Goal: Use online tool/utility: Utilize a website feature to perform a specific function

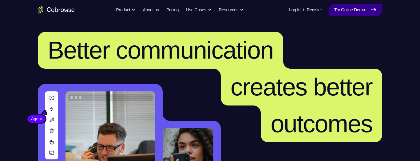
click at [346, 10] on link "Try Online Demo" at bounding box center [355, 10] width 53 height 12
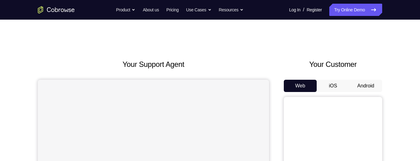
scroll to position [15, 0]
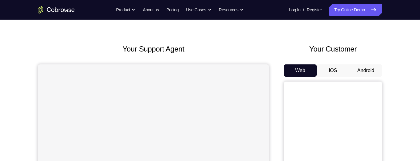
click at [370, 69] on button "Android" at bounding box center [365, 71] width 33 height 12
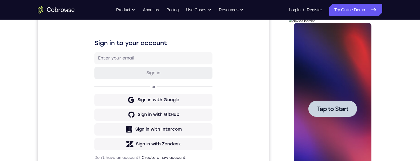
scroll to position [0, 0]
click at [326, 111] on span "Tap to Start" at bounding box center [332, 109] width 31 height 6
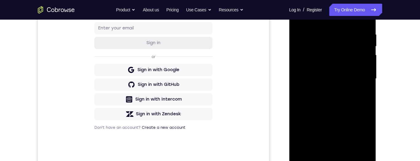
scroll to position [132, 0]
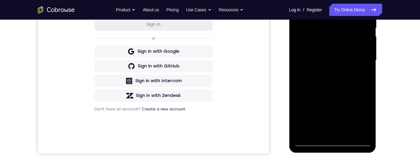
click at [331, 145] on div at bounding box center [333, 60] width 78 height 172
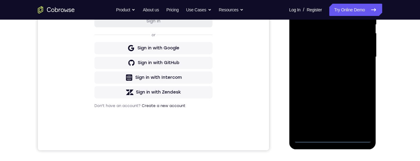
click at [361, 108] on div at bounding box center [333, 57] width 78 height 172
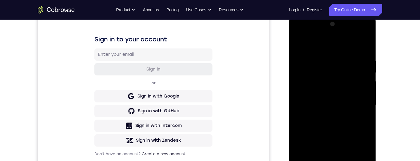
scroll to position [86, 0]
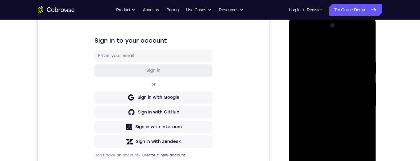
click at [321, 47] on div at bounding box center [333, 107] width 78 height 172
click at [327, 46] on div at bounding box center [333, 106] width 78 height 172
click at [331, 72] on div at bounding box center [333, 106] width 78 height 172
click at [331, 91] on div at bounding box center [333, 106] width 78 height 172
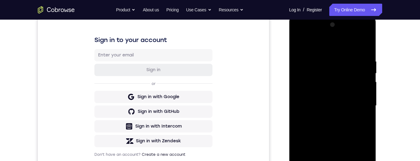
click at [331, 130] on div at bounding box center [333, 106] width 78 height 172
click at [369, 48] on div at bounding box center [333, 106] width 78 height 172
click at [336, 135] on div at bounding box center [333, 106] width 78 height 172
click at [364, 58] on div at bounding box center [333, 106] width 78 height 172
click at [365, 51] on div at bounding box center [333, 106] width 78 height 172
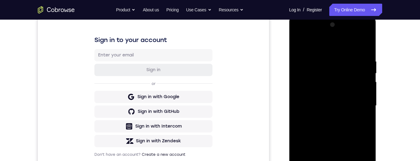
scroll to position [87, 0]
click at [324, 107] on div at bounding box center [333, 105] width 78 height 172
click at [365, 105] on div at bounding box center [333, 105] width 78 height 172
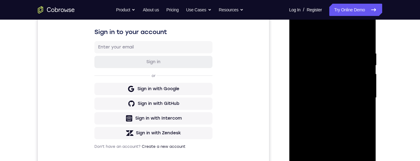
scroll to position [96, 0]
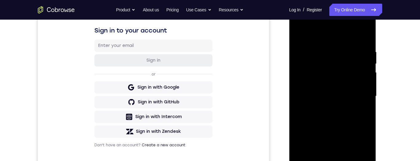
click at [308, 97] on div at bounding box center [333, 96] width 78 height 172
click at [309, 96] on div at bounding box center [333, 96] width 78 height 172
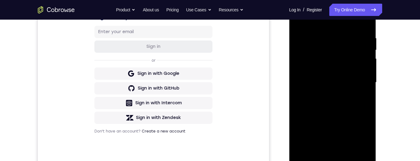
click at [344, 93] on div at bounding box center [333, 83] width 78 height 172
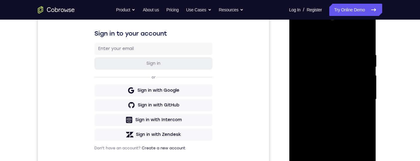
scroll to position [93, 0]
click at [299, 43] on div at bounding box center [333, 100] width 78 height 172
click at [313, 113] on div at bounding box center [333, 100] width 78 height 172
click at [329, 63] on div at bounding box center [333, 100] width 78 height 172
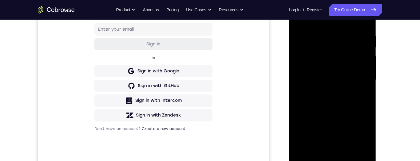
scroll to position [144, 0]
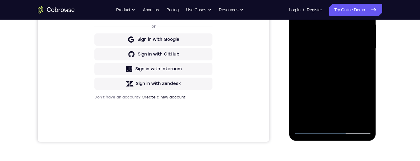
click at [319, 116] on div at bounding box center [333, 48] width 78 height 172
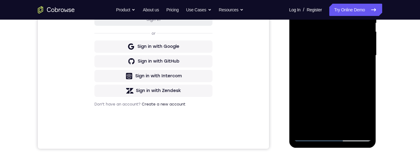
click at [348, 98] on div at bounding box center [333, 56] width 78 height 172
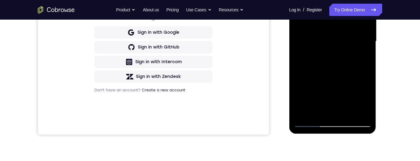
scroll to position [110, 0]
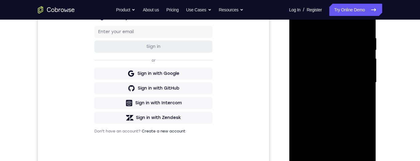
click at [321, 57] on div at bounding box center [333, 83] width 78 height 172
click at [346, 93] on div at bounding box center [333, 82] width 78 height 172
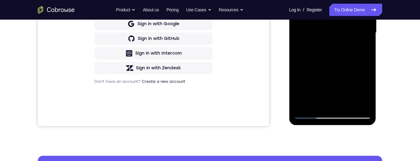
click at [303, 98] on div at bounding box center [333, 33] width 78 height 172
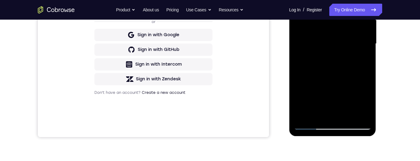
scroll to position [150, 0]
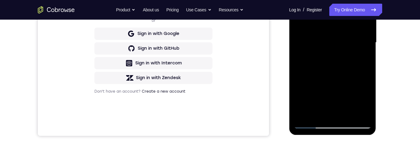
click at [334, 111] on div at bounding box center [333, 43] width 78 height 172
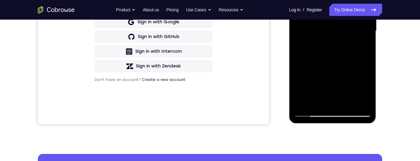
scroll to position [163, 0]
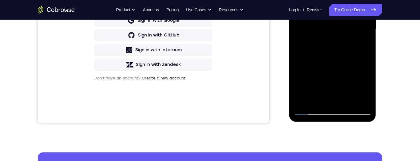
click at [342, 29] on div at bounding box center [333, 29] width 78 height 172
click at [350, 101] on div at bounding box center [333, 29] width 78 height 172
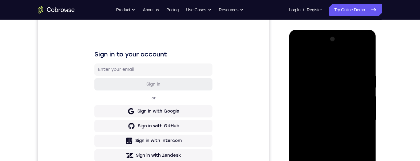
scroll to position [97, 0]
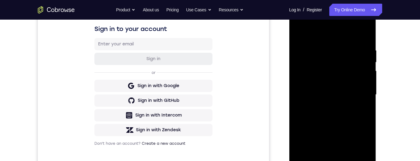
click at [334, 70] on div at bounding box center [333, 95] width 78 height 172
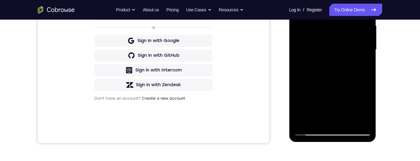
scroll to position [141, 0]
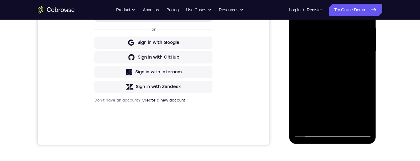
click at [301, 93] on div at bounding box center [333, 52] width 78 height 172
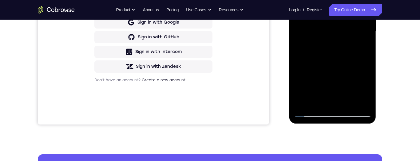
click at [349, 101] on div at bounding box center [333, 31] width 78 height 172
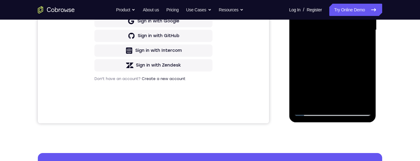
click at [302, 84] on div at bounding box center [333, 30] width 78 height 172
click at [349, 95] on div at bounding box center [333, 30] width 78 height 172
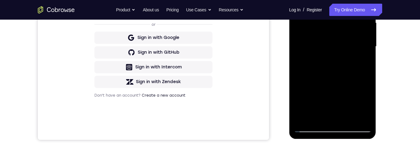
scroll to position [148, 0]
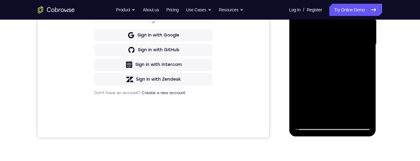
click at [363, 115] on div at bounding box center [333, 44] width 78 height 172
click at [317, 115] on div at bounding box center [333, 44] width 78 height 172
click at [315, 116] on div at bounding box center [333, 44] width 78 height 172
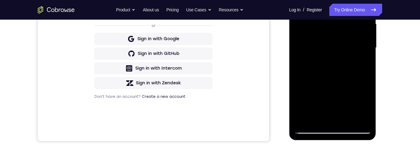
scroll to position [145, 0]
click at [316, 118] on div at bounding box center [333, 48] width 78 height 172
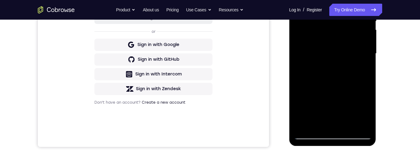
click at [317, 124] on div at bounding box center [333, 54] width 78 height 172
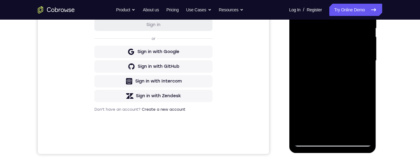
scroll to position [150, 0]
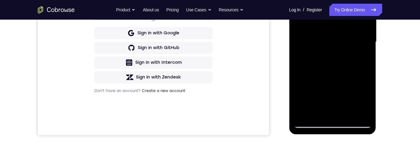
click at [318, 111] on div at bounding box center [333, 42] width 78 height 172
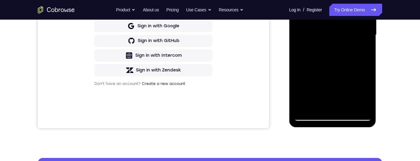
scroll to position [158, 0]
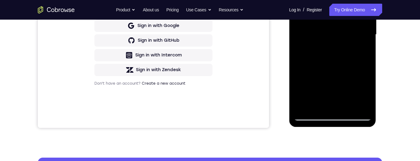
click at [317, 105] on div at bounding box center [333, 35] width 78 height 172
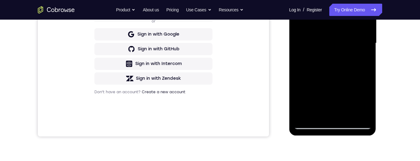
scroll to position [127, 0]
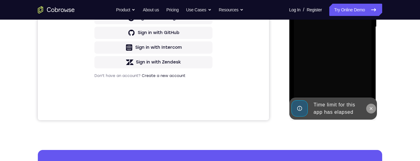
click at [369, 109] on icon at bounding box center [370, 108] width 5 height 5
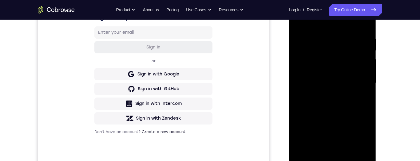
scroll to position [168, 0]
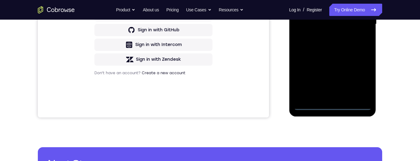
click at [332, 107] on div at bounding box center [333, 24] width 78 height 172
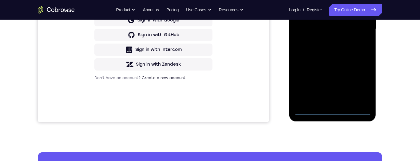
scroll to position [136, 0]
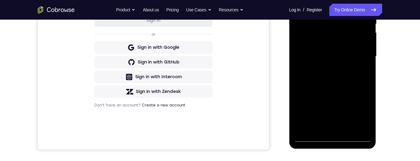
click at [362, 111] on div at bounding box center [333, 56] width 78 height 172
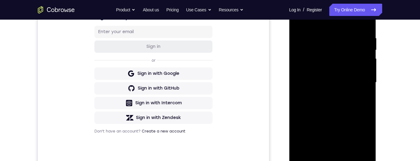
click at [333, 22] on div at bounding box center [333, 83] width 78 height 172
click at [323, 49] on div at bounding box center [333, 83] width 78 height 172
click at [312, 34] on div at bounding box center [333, 83] width 78 height 172
click at [311, 44] on div at bounding box center [333, 83] width 78 height 172
click at [337, 110] on div at bounding box center [333, 83] width 78 height 172
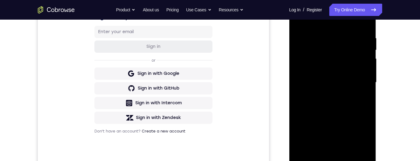
click at [363, 35] on div at bounding box center [333, 83] width 78 height 172
click at [299, 26] on div at bounding box center [333, 83] width 78 height 172
click at [324, 91] on div at bounding box center [333, 83] width 78 height 172
click at [335, 44] on div at bounding box center [333, 83] width 78 height 172
click at [317, 111] on div at bounding box center [333, 83] width 78 height 172
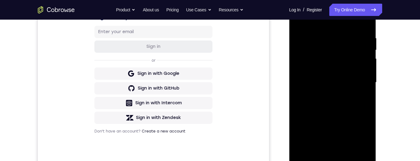
click at [335, 64] on div at bounding box center [333, 83] width 78 height 172
click at [321, 79] on div at bounding box center [333, 83] width 78 height 172
click at [345, 94] on div at bounding box center [333, 83] width 78 height 172
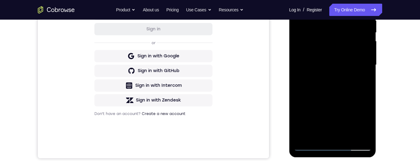
scroll to position [129, 0]
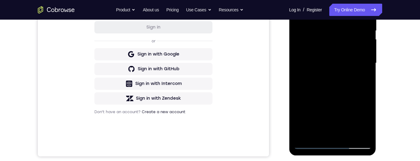
click at [352, 105] on div at bounding box center [333, 63] width 78 height 172
click at [301, 78] on div at bounding box center [333, 63] width 78 height 172
click at [355, 135] on div at bounding box center [333, 63] width 78 height 172
click at [304, 89] on div at bounding box center [333, 63] width 78 height 172
click at [350, 127] on div at bounding box center [333, 63] width 78 height 172
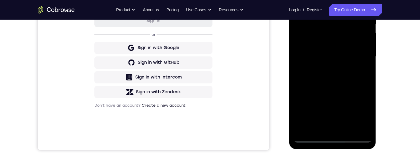
scroll to position [137, 0]
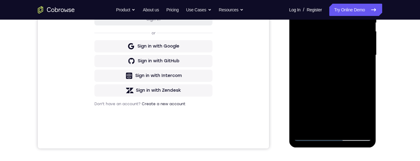
click at [365, 116] on div at bounding box center [333, 55] width 78 height 172
click at [359, 94] on div at bounding box center [333, 55] width 78 height 172
click at [358, 125] on div at bounding box center [333, 55] width 78 height 172
click at [366, 57] on div at bounding box center [333, 55] width 78 height 172
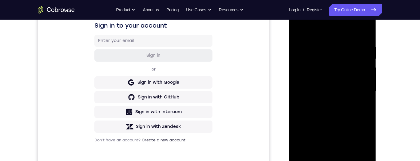
scroll to position [100, 0]
click at [297, 38] on div at bounding box center [333, 92] width 78 height 172
click at [306, 36] on div at bounding box center [333, 92] width 78 height 172
click at [310, 38] on div at bounding box center [333, 92] width 78 height 172
click at [368, 37] on div at bounding box center [333, 92] width 78 height 172
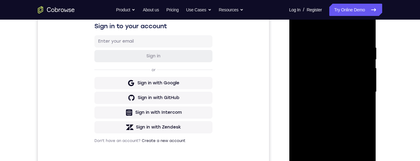
click at [363, 34] on div at bounding box center [333, 92] width 78 height 172
click at [365, 37] on div at bounding box center [333, 92] width 78 height 172
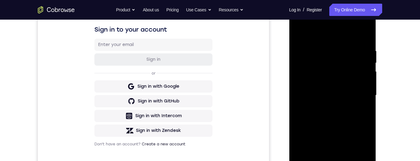
click at [365, 47] on div at bounding box center [333, 96] width 78 height 172
click at [353, 68] on div at bounding box center [333, 96] width 78 height 172
click at [314, 89] on div at bounding box center [333, 96] width 78 height 172
click at [318, 63] on div at bounding box center [333, 96] width 78 height 172
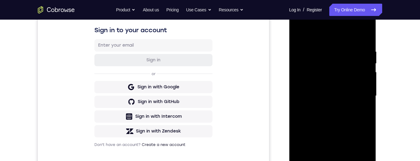
click at [333, 71] on div at bounding box center [333, 96] width 78 height 172
click at [340, 65] on div at bounding box center [333, 96] width 78 height 172
click at [303, 107] on div at bounding box center [333, 96] width 78 height 172
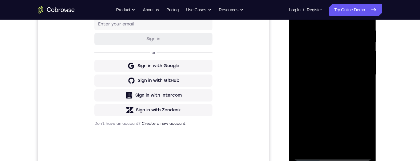
scroll to position [121, 0]
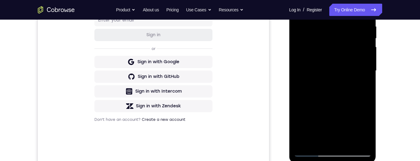
click at [299, 67] on div at bounding box center [333, 71] width 78 height 172
click at [301, 65] on div at bounding box center [333, 71] width 78 height 172
click at [302, 63] on div at bounding box center [333, 71] width 78 height 172
click at [334, 105] on div at bounding box center [333, 71] width 78 height 172
click at [341, 83] on div at bounding box center [333, 71] width 78 height 172
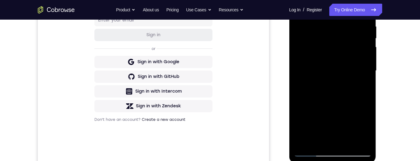
click at [346, 72] on div at bounding box center [333, 71] width 78 height 172
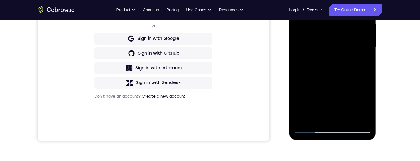
scroll to position [165, 0]
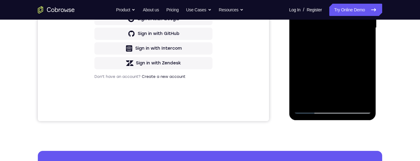
click at [343, 82] on div at bounding box center [333, 28] width 78 height 172
click at [345, 84] on div at bounding box center [333, 28] width 78 height 172
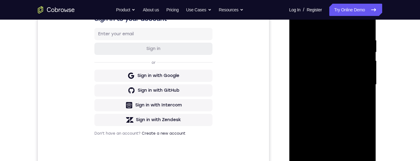
scroll to position [160, 0]
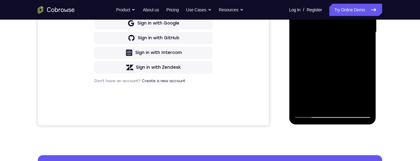
click at [309, 115] on div at bounding box center [333, 32] width 78 height 172
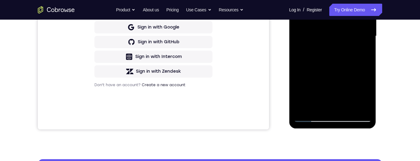
scroll to position [161, 0]
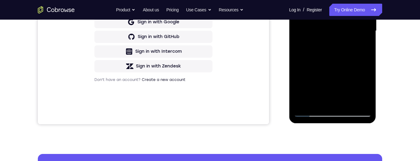
click at [310, 115] on div at bounding box center [333, 31] width 78 height 172
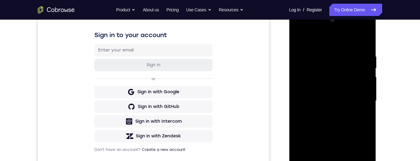
scroll to position [68, 0]
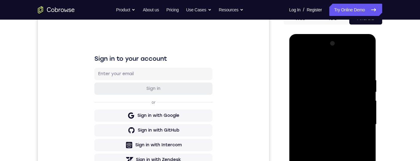
click at [302, 92] on div at bounding box center [333, 125] width 78 height 172
click at [351, 114] on div at bounding box center [333, 125] width 78 height 172
click at [329, 104] on div at bounding box center [333, 125] width 78 height 172
click at [343, 97] on div at bounding box center [333, 125] width 78 height 172
click at [302, 83] on div at bounding box center [333, 125] width 78 height 172
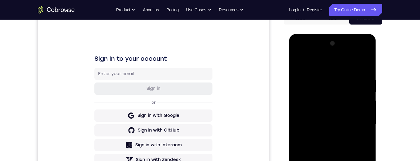
click at [343, 122] on div at bounding box center [333, 125] width 78 height 172
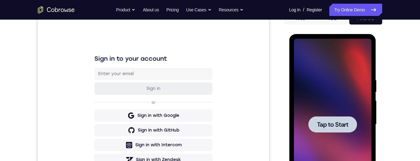
click at [337, 125] on span "Tap to Start" at bounding box center [332, 125] width 31 height 6
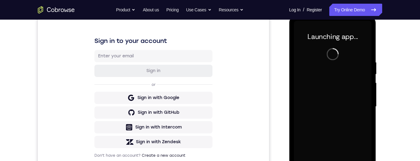
scroll to position [152, 0]
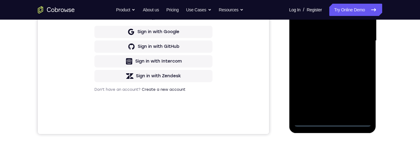
click at [332, 122] on div at bounding box center [333, 41] width 78 height 172
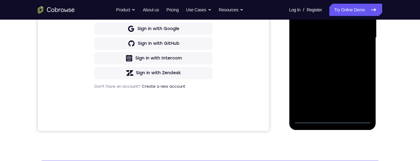
click at [360, 90] on div at bounding box center [333, 38] width 78 height 172
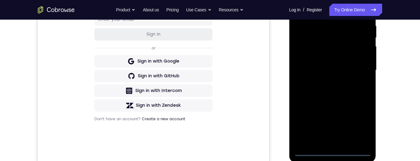
scroll to position [100, 0]
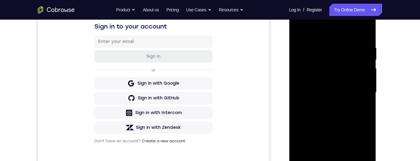
click at [325, 34] on div at bounding box center [333, 92] width 78 height 172
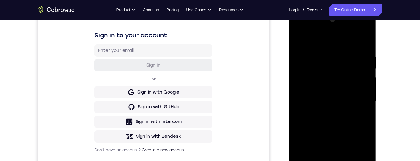
click at [326, 67] on div at bounding box center [333, 101] width 78 height 172
click at [338, 117] on div at bounding box center [333, 101] width 78 height 172
click at [368, 45] on div at bounding box center [333, 101] width 78 height 172
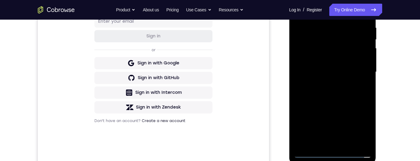
click at [341, 99] on div at bounding box center [333, 72] width 78 height 172
click at [364, 24] on div at bounding box center [333, 72] width 78 height 172
click at [366, 15] on div at bounding box center [333, 72] width 78 height 172
click at [320, 70] on div at bounding box center [333, 72] width 78 height 172
click at [350, 85] on div at bounding box center [333, 72] width 78 height 172
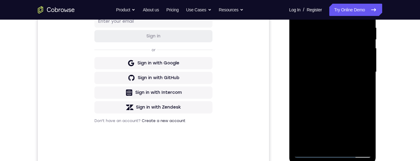
click at [340, 83] on div at bounding box center [333, 72] width 78 height 172
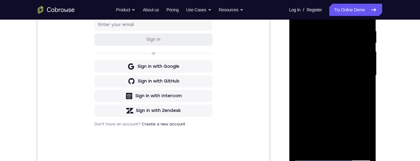
scroll to position [123, 0]
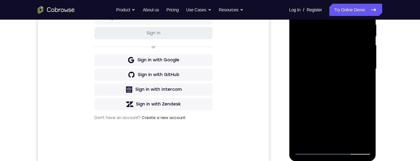
click at [333, 83] on div at bounding box center [333, 69] width 78 height 172
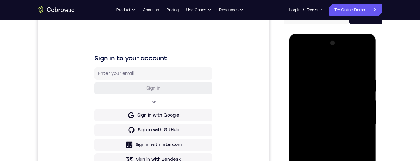
click at [308, 66] on div at bounding box center [333, 124] width 78 height 172
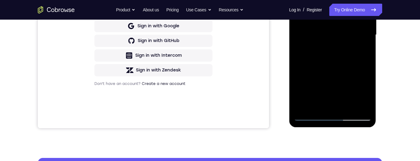
scroll to position [157, 0]
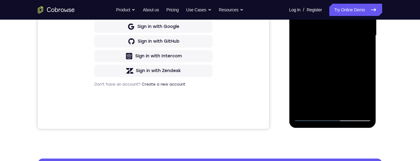
click at [326, 95] on div at bounding box center [333, 36] width 78 height 172
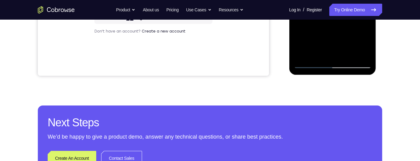
scroll to position [166, 0]
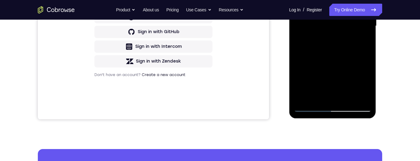
click at [348, 92] on div at bounding box center [333, 26] width 78 height 172
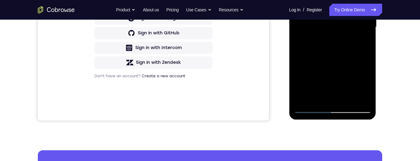
scroll to position [133, 0]
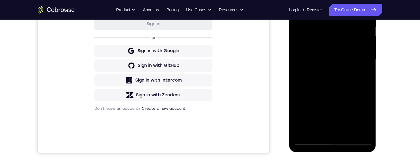
click at [303, 87] on div at bounding box center [333, 60] width 78 height 172
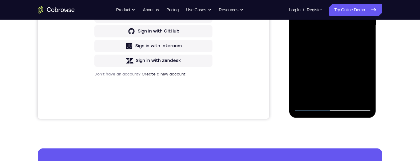
click at [344, 98] on div at bounding box center [333, 25] width 78 height 172
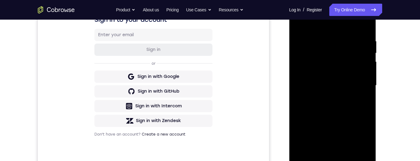
scroll to position [108, 0]
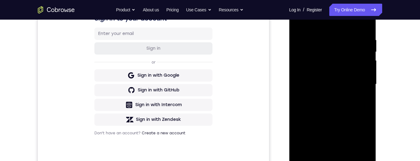
click at [334, 89] on div at bounding box center [333, 84] width 78 height 172
click at [332, 97] on div at bounding box center [333, 84] width 78 height 172
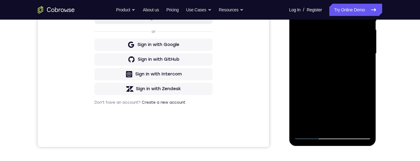
click at [344, 102] on div at bounding box center [333, 54] width 78 height 172
click at [333, 101] on div at bounding box center [333, 54] width 78 height 172
click at [340, 98] on div at bounding box center [333, 54] width 78 height 172
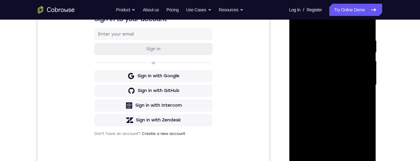
scroll to position [136, 0]
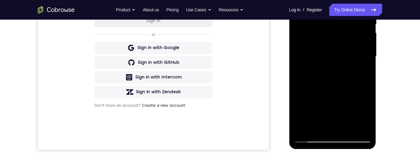
click at [312, 139] on div at bounding box center [333, 57] width 78 height 172
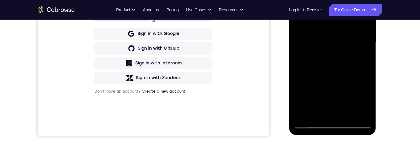
scroll to position [128, 0]
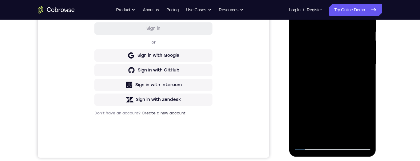
click at [336, 106] on div at bounding box center [333, 64] width 78 height 172
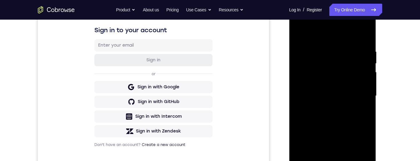
scroll to position [168, 0]
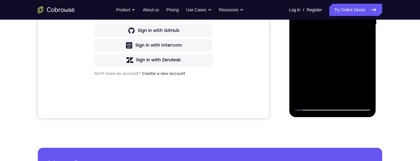
click at [335, 66] on div at bounding box center [333, 25] width 78 height 172
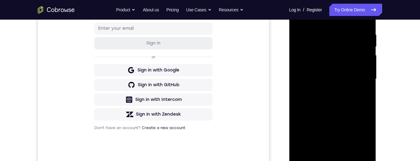
scroll to position [150, 0]
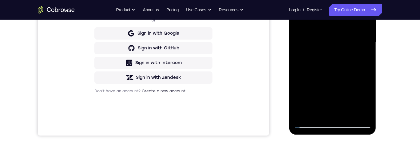
click at [338, 98] on div at bounding box center [333, 42] width 78 height 172
click at [313, 125] on div at bounding box center [333, 42] width 78 height 172
click at [312, 125] on div at bounding box center [333, 42] width 78 height 172
click at [349, 58] on div at bounding box center [333, 42] width 78 height 172
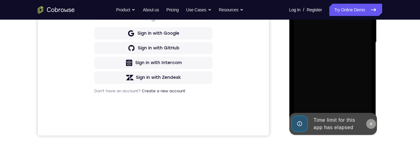
click at [371, 122] on icon at bounding box center [370, 124] width 5 height 5
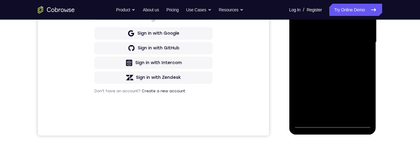
click at [332, 126] on div at bounding box center [333, 42] width 78 height 172
click at [332, 122] on div at bounding box center [333, 42] width 78 height 172
click at [358, 97] on div at bounding box center [333, 42] width 78 height 172
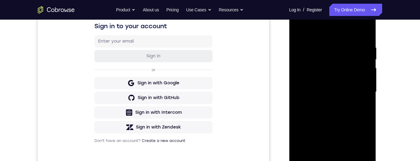
scroll to position [82, 0]
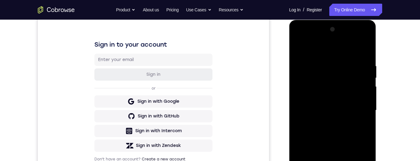
click at [342, 51] on div at bounding box center [333, 111] width 78 height 172
click at [334, 77] on div at bounding box center [333, 111] width 78 height 172
click at [338, 74] on div at bounding box center [333, 111] width 78 height 172
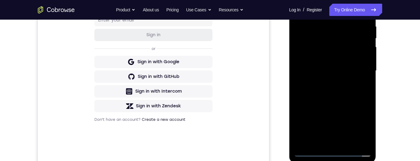
click at [346, 97] on div at bounding box center [333, 71] width 78 height 172
click at [364, 25] on div at bounding box center [333, 71] width 78 height 172
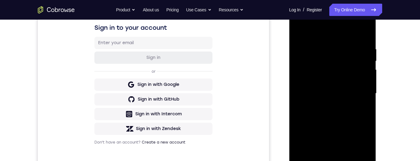
click at [368, 35] on div at bounding box center [333, 94] width 78 height 172
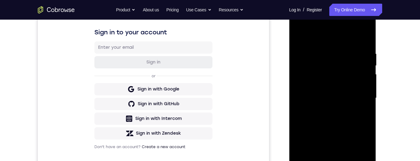
click at [336, 78] on div at bounding box center [333, 98] width 78 height 172
click at [321, 100] on div at bounding box center [333, 98] width 78 height 172
click at [348, 107] on div at bounding box center [333, 98] width 78 height 172
click at [334, 74] on div at bounding box center [333, 98] width 78 height 172
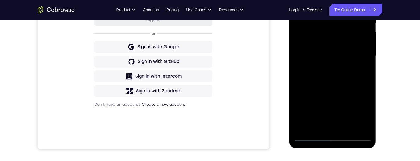
scroll to position [128, 0]
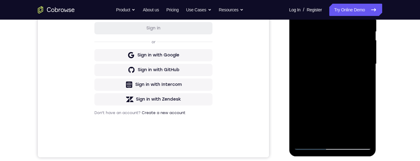
click at [336, 96] on div at bounding box center [333, 64] width 78 height 172
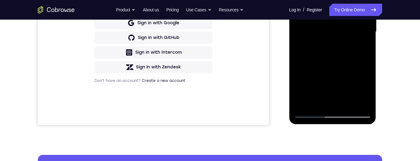
click at [349, 102] on div at bounding box center [333, 32] width 78 height 172
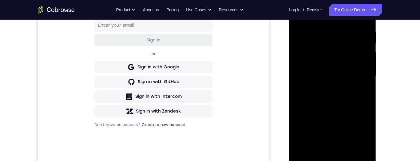
scroll to position [184, 0]
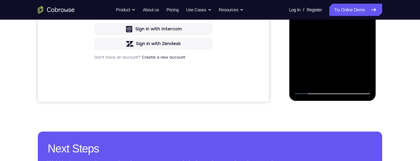
click at [320, 97] on div at bounding box center [332, 9] width 87 height 183
click at [310, 90] on div at bounding box center [333, 8] width 78 height 172
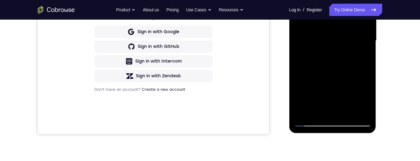
scroll to position [119, 0]
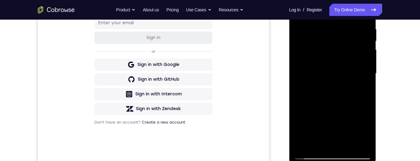
click at [345, 53] on div at bounding box center [333, 74] width 78 height 172
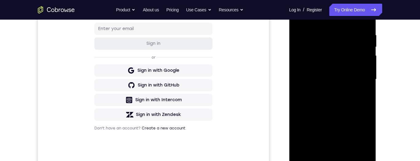
scroll to position [151, 0]
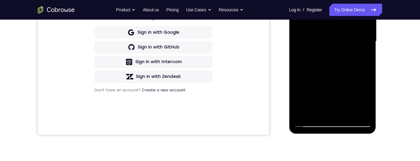
click at [344, 84] on div at bounding box center [333, 41] width 78 height 172
